Goal: Task Accomplishment & Management: Use online tool/utility

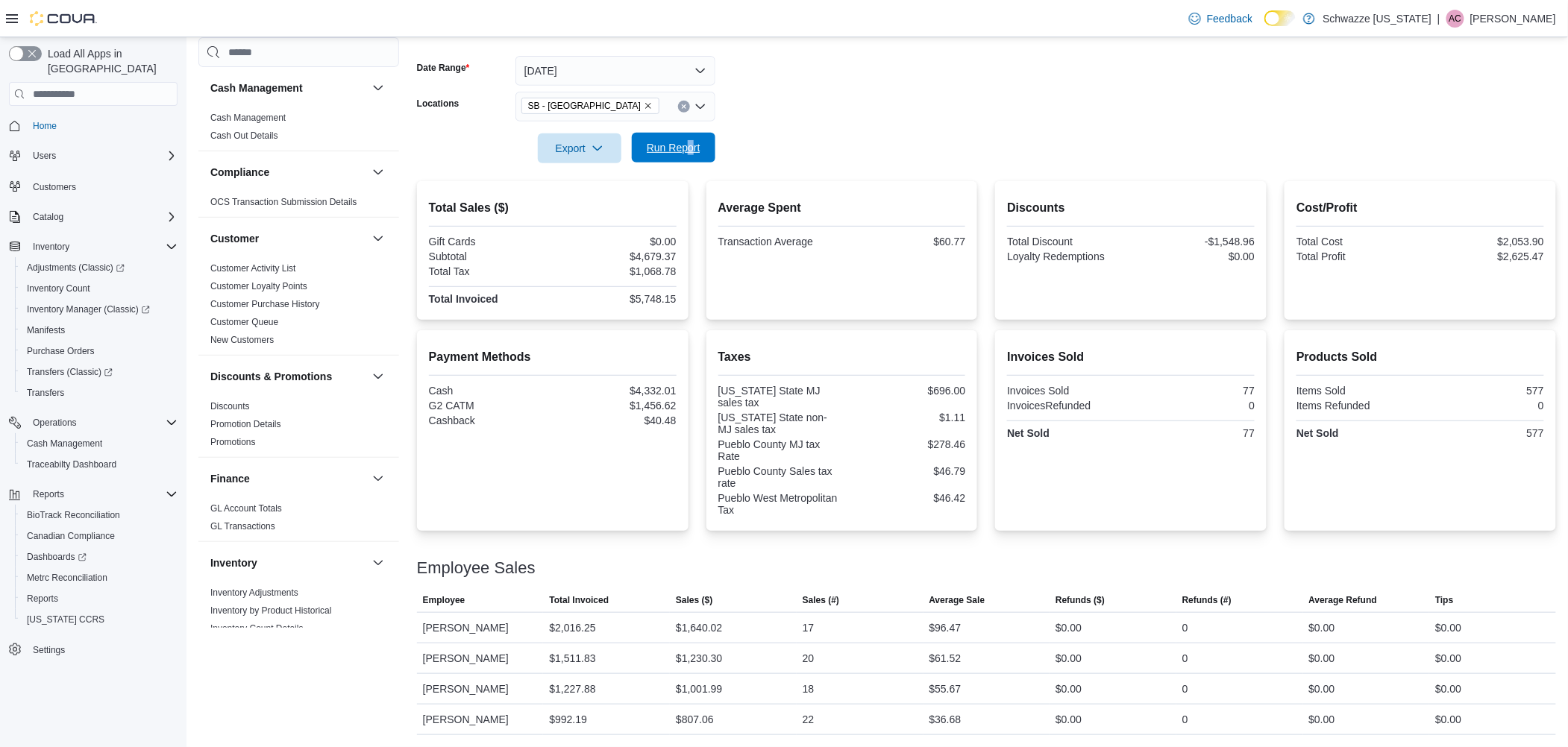
scroll to position [559, 0]
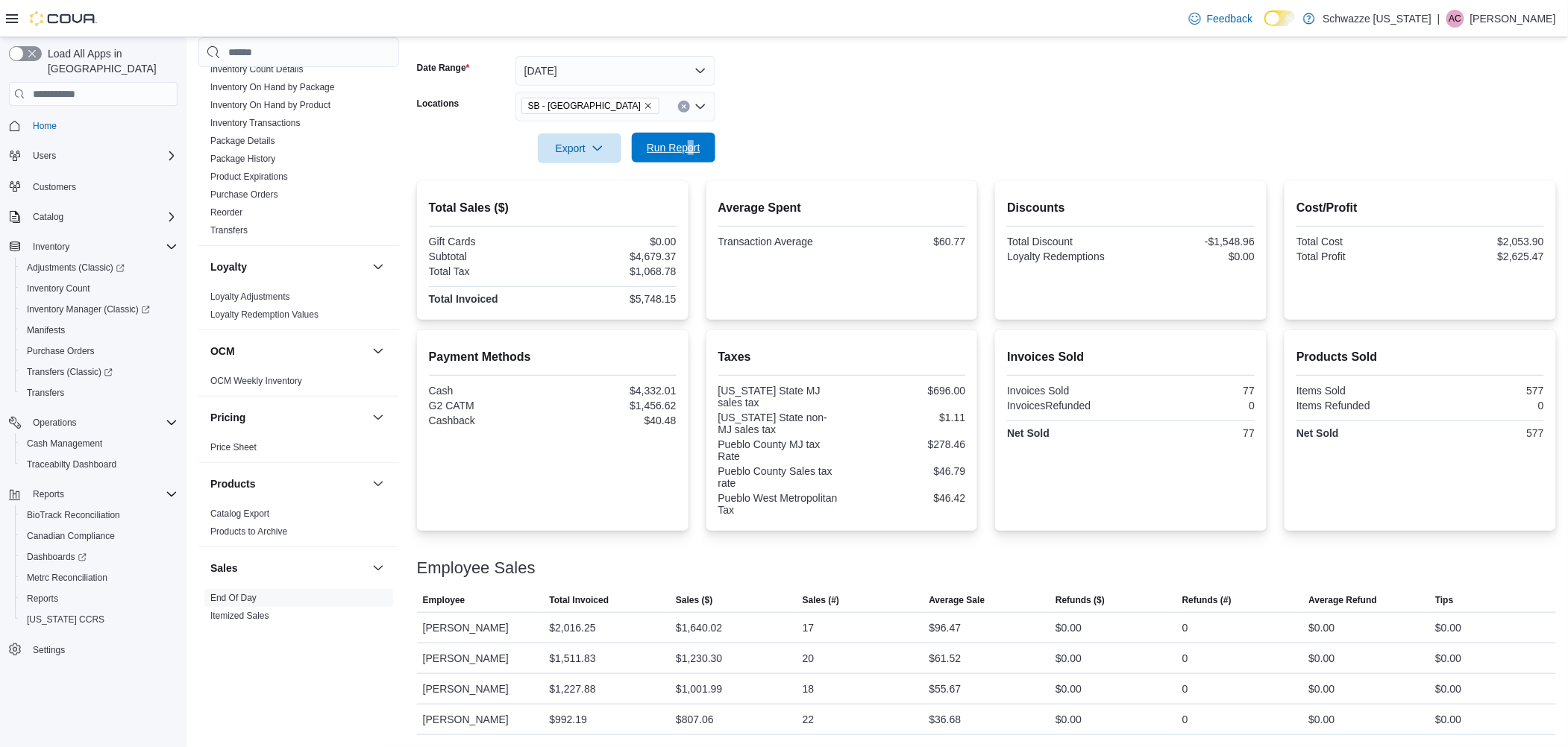
click at [682, 152] on span "Run Report" at bounding box center [673, 147] width 54 height 15
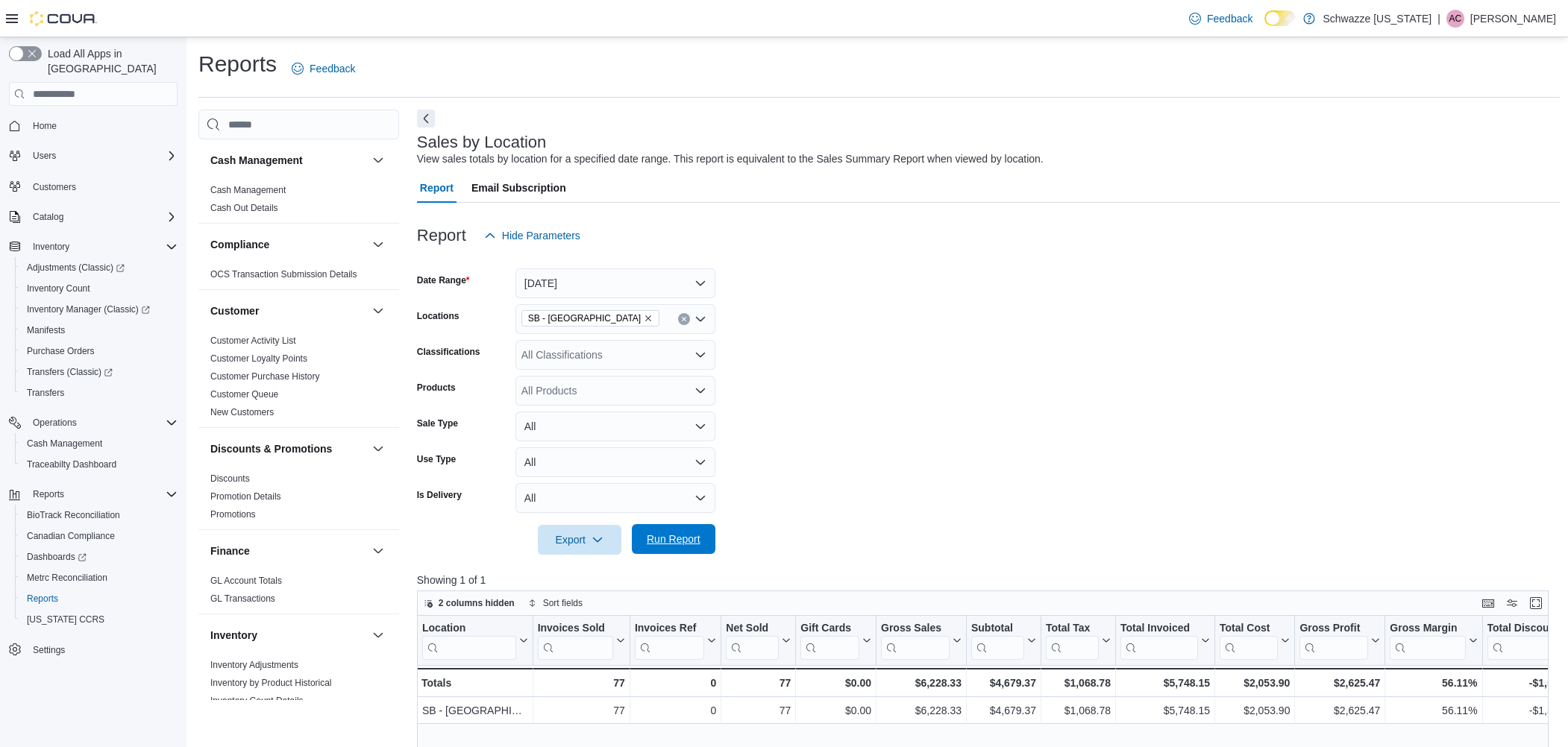
scroll to position [454, 0]
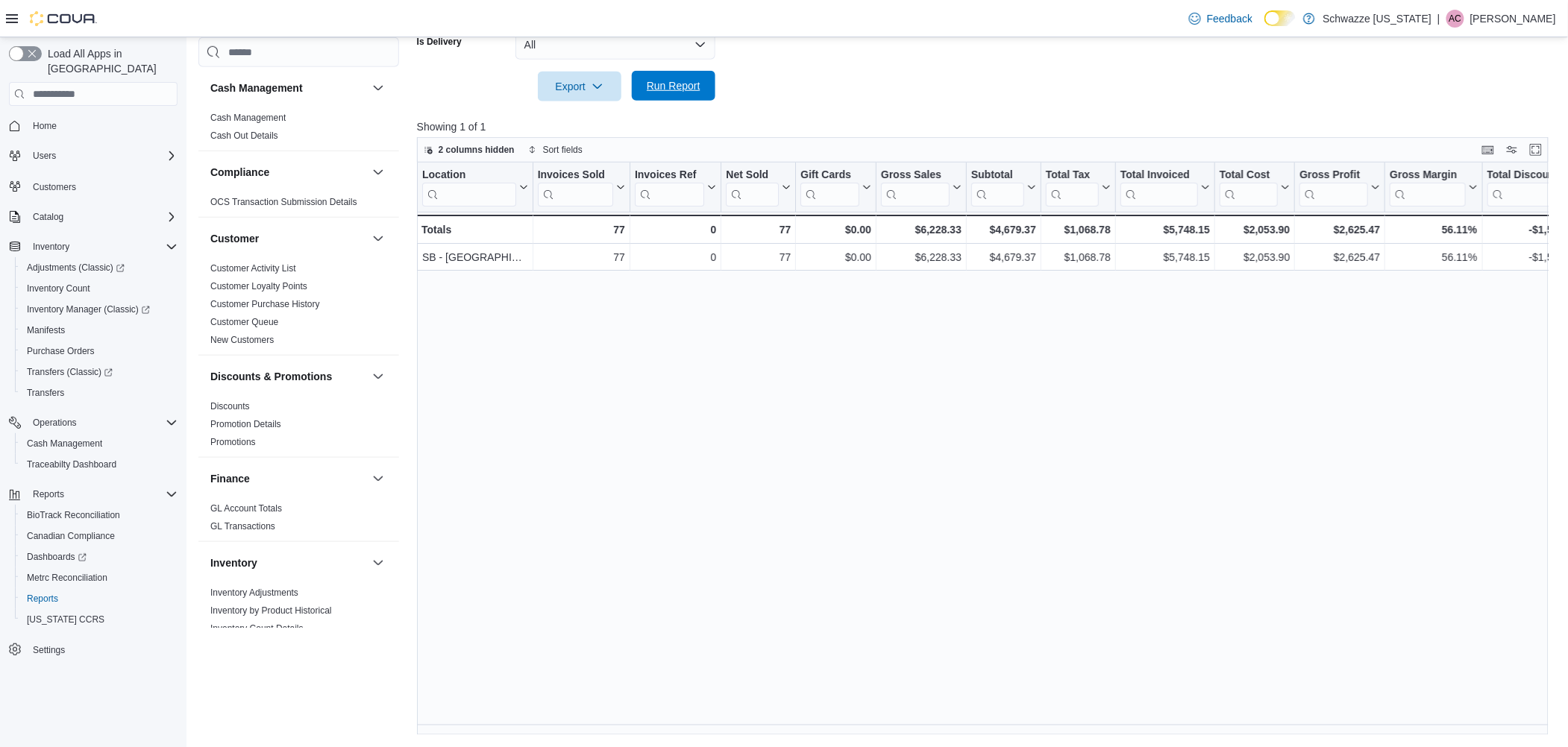
click at [672, 80] on span "Run Report" at bounding box center [673, 85] width 54 height 15
click at [798, 735] on div "Reports Feedback Cash Management Cash Management Cash Out Details Compliance OC…" at bounding box center [879, 165] width 1385 height 1163
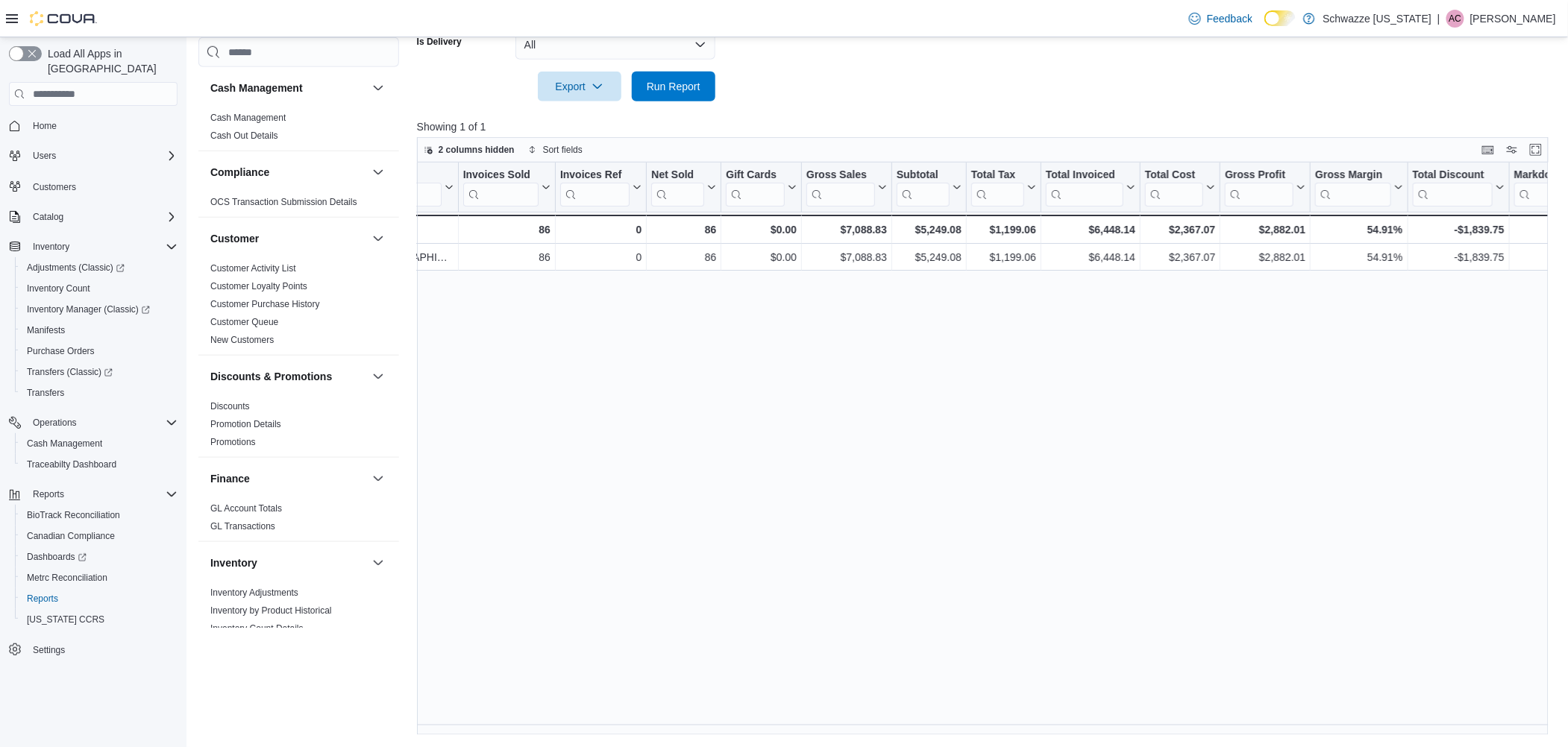
scroll to position [0, 0]
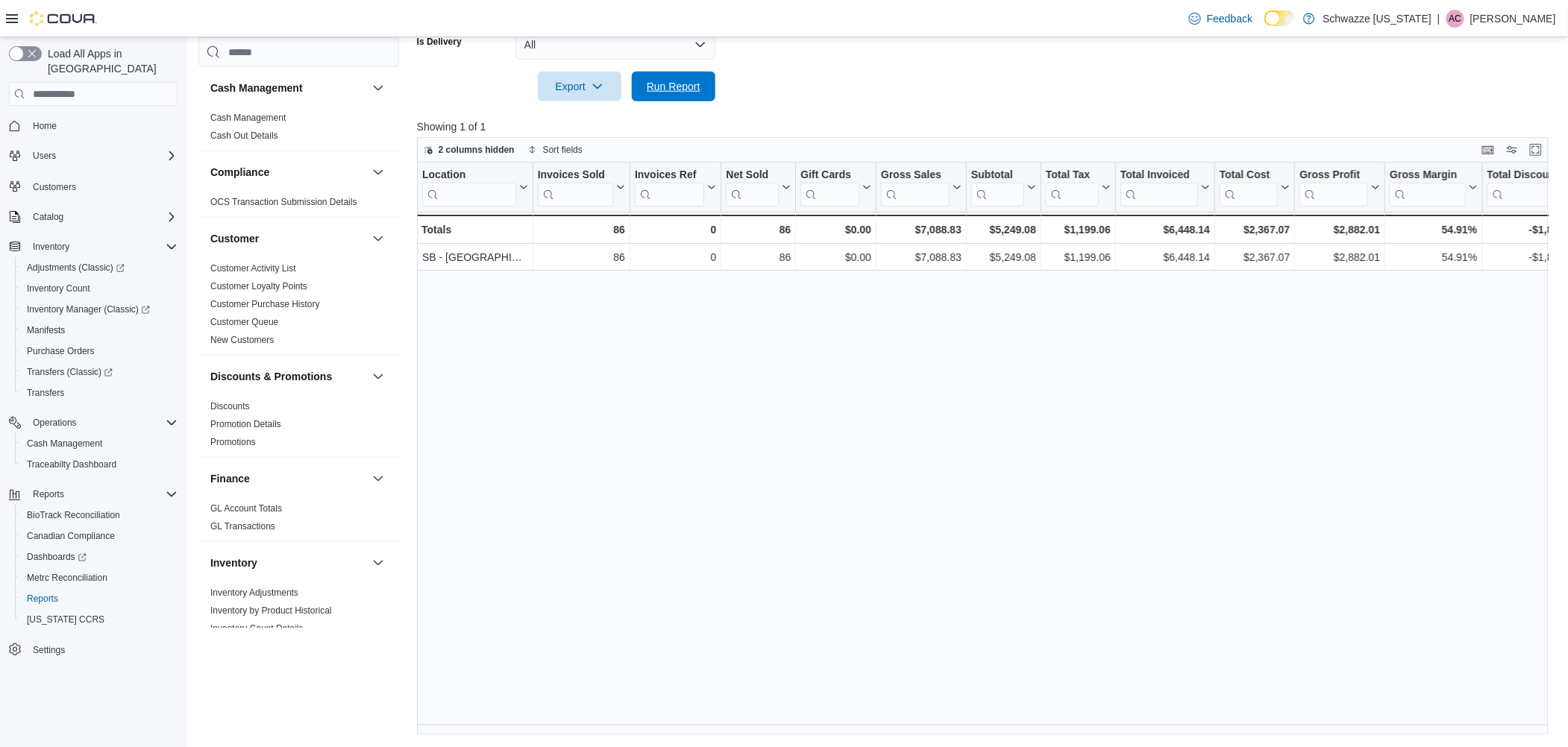
drag, startPoint x: 708, startPoint y: 84, endPoint x: 760, endPoint y: 58, distance: 58.1
click at [707, 84] on button "Run Report" at bounding box center [673, 86] width 84 height 30
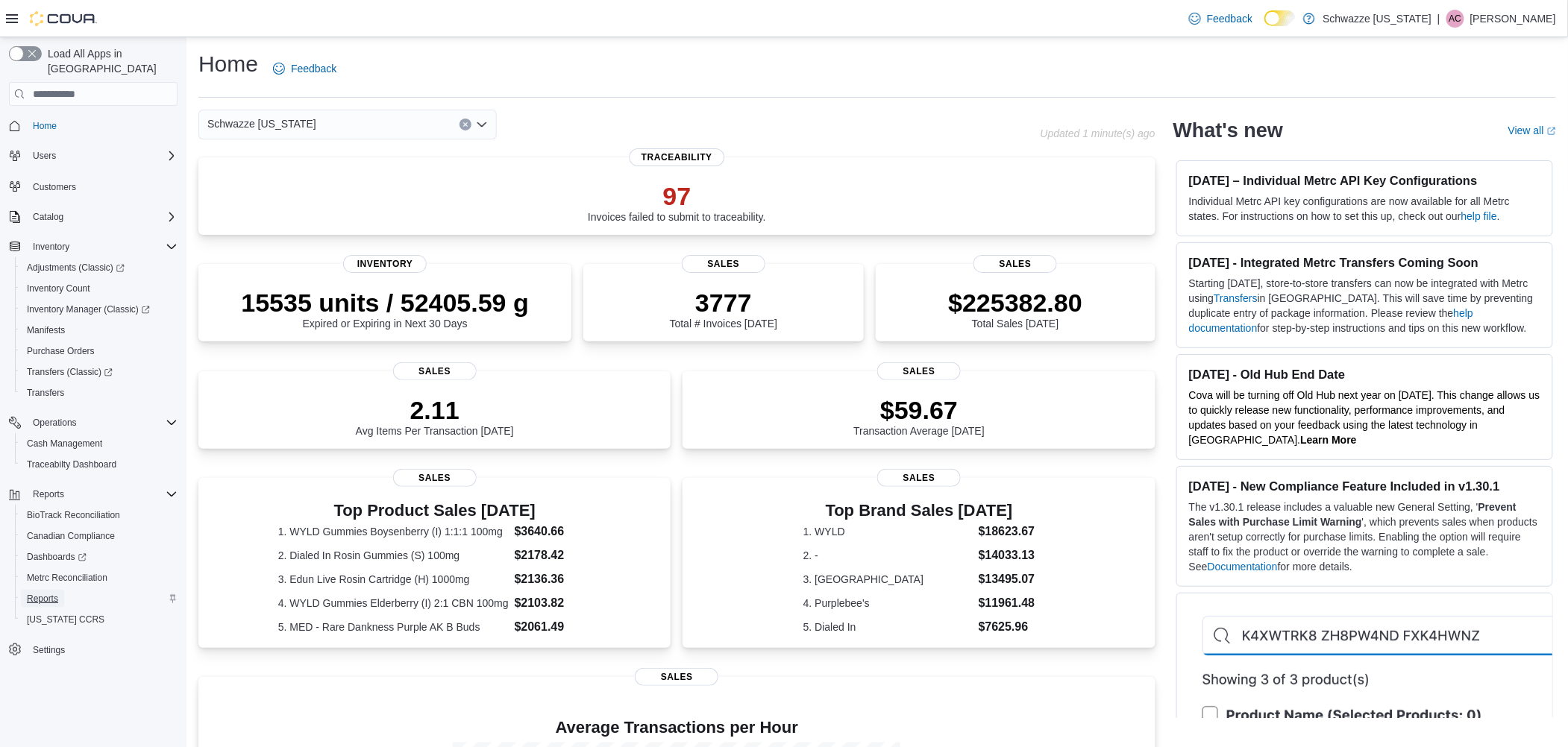
click at [44, 593] on span "Reports" at bounding box center [43, 599] width 31 height 12
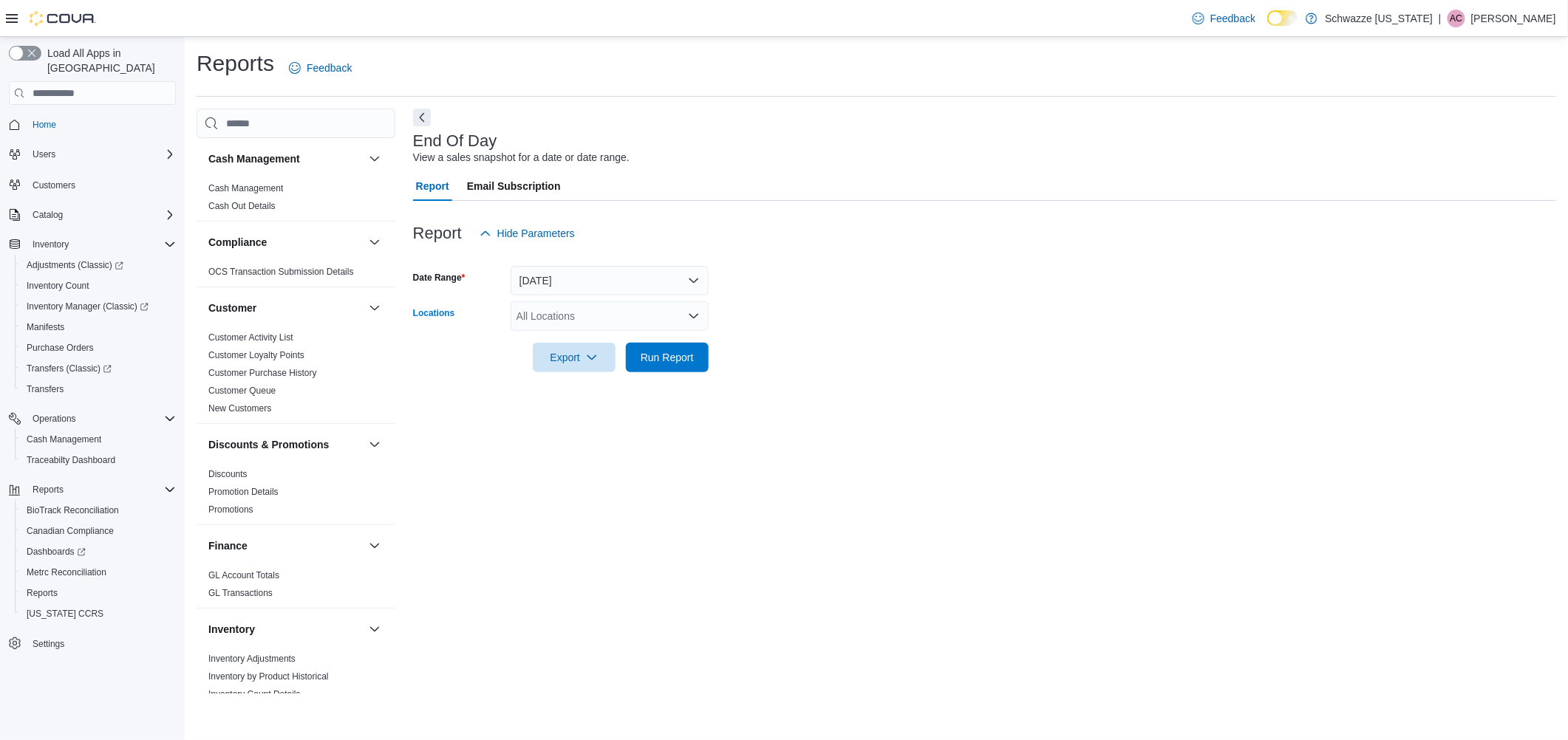
click at [550, 310] on div "All Locations" at bounding box center [609, 316] width 198 height 29
type input "***"
click at [554, 348] on button "SB - [GEOGRAPHIC_DATA]" at bounding box center [609, 342] width 198 height 22
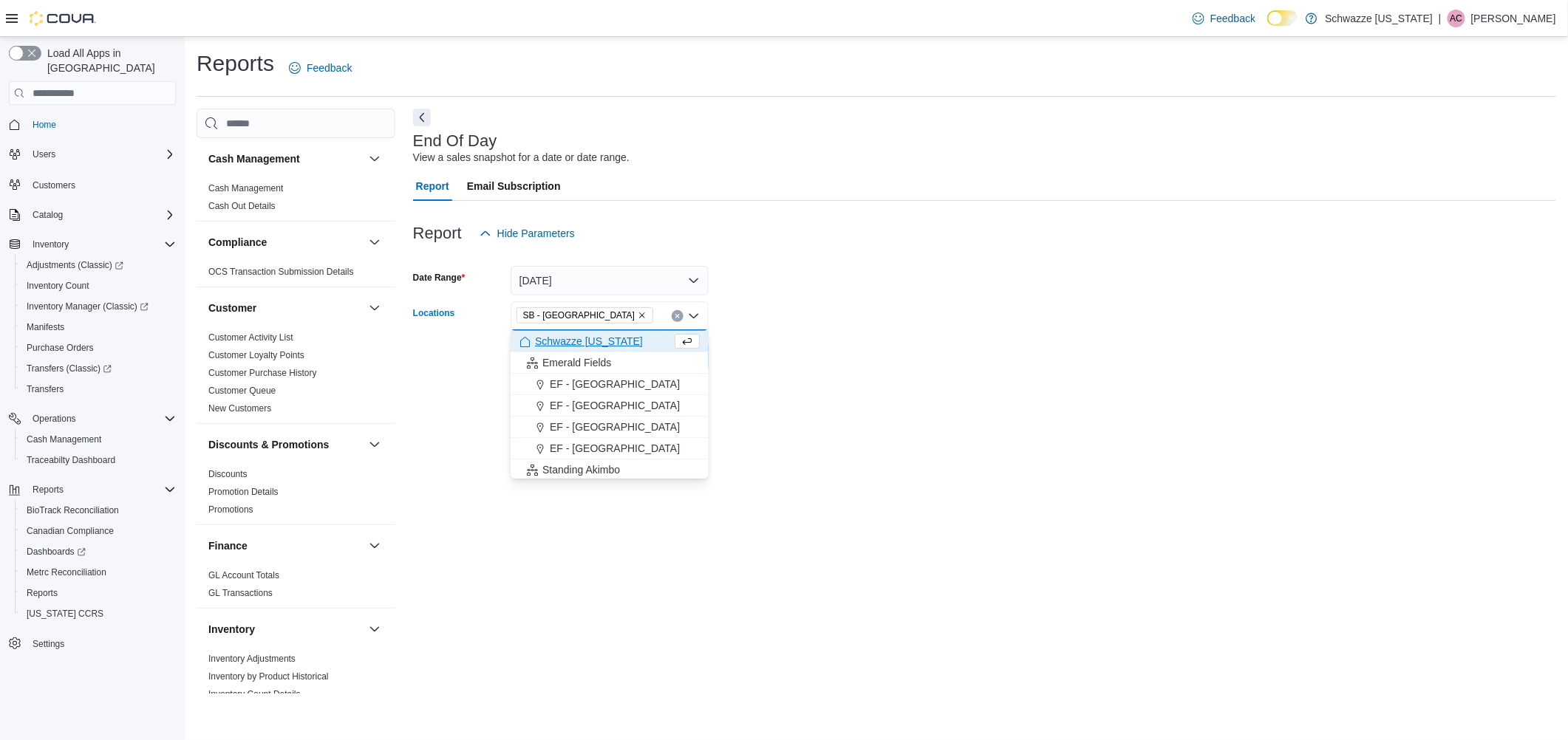
click at [803, 358] on form "Date Range Today Locations SB - Pueblo West Combo box. Selected. SB - Pueblo We…" at bounding box center [985, 310] width 1143 height 124
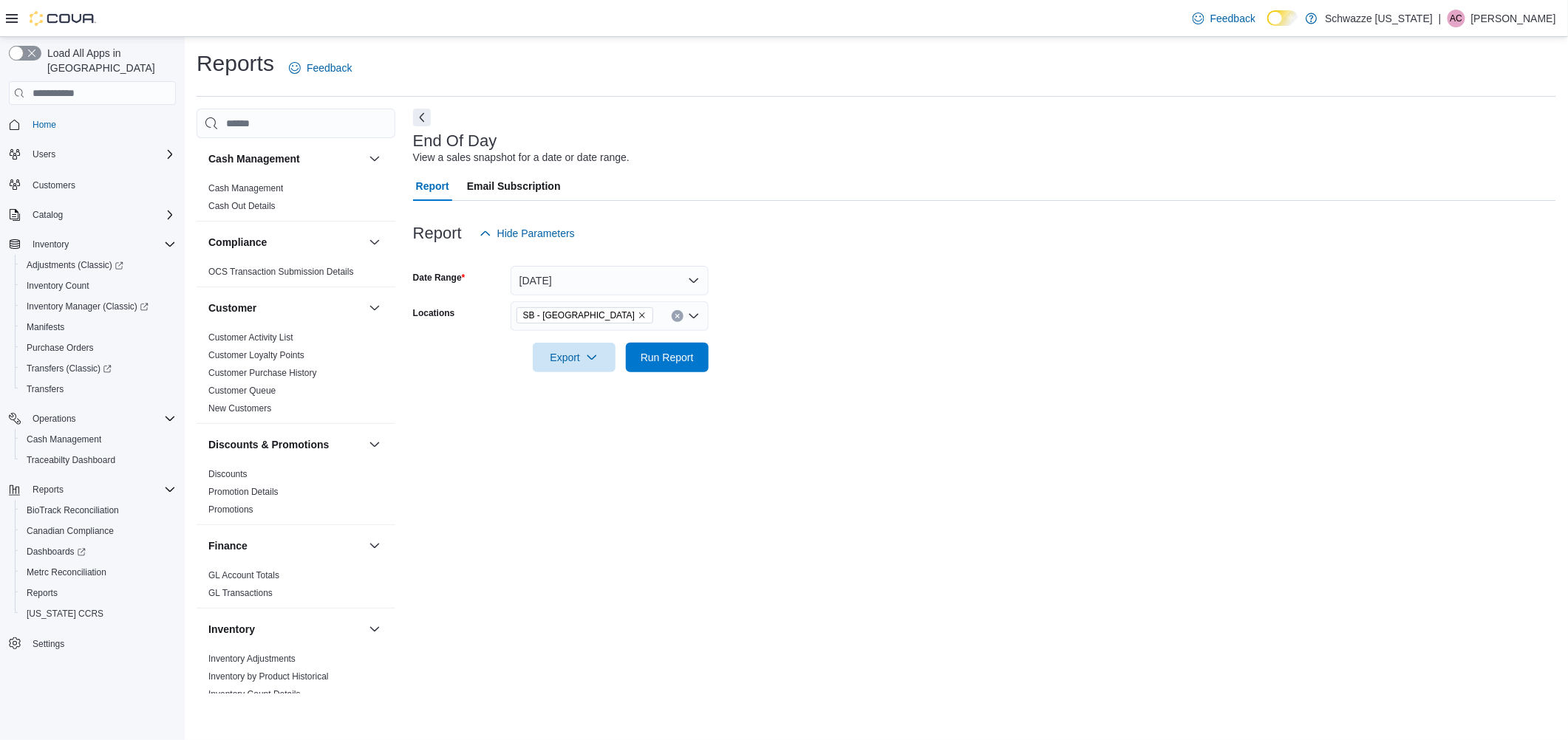
click at [665, 340] on div at bounding box center [985, 337] width 1143 height 12
click at [666, 356] on span "Run Report" at bounding box center [667, 356] width 54 height 15
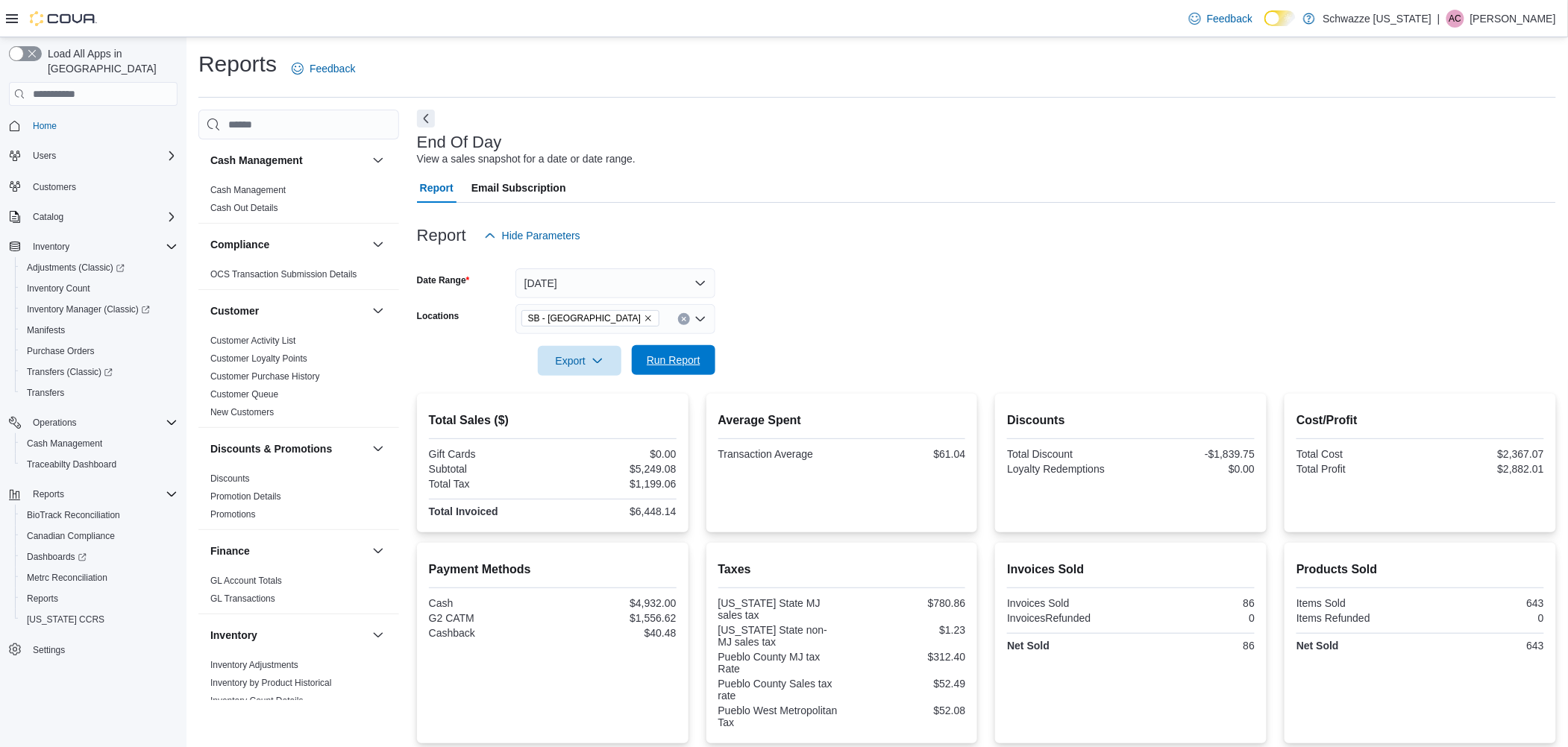
drag, startPoint x: 672, startPoint y: 361, endPoint x: 680, endPoint y: 356, distance: 9.4
click at [672, 360] on span "Run Report" at bounding box center [673, 360] width 54 height 15
click at [666, 373] on span "Run Report" at bounding box center [672, 360] width 65 height 30
